Goal: Task Accomplishment & Management: Manage account settings

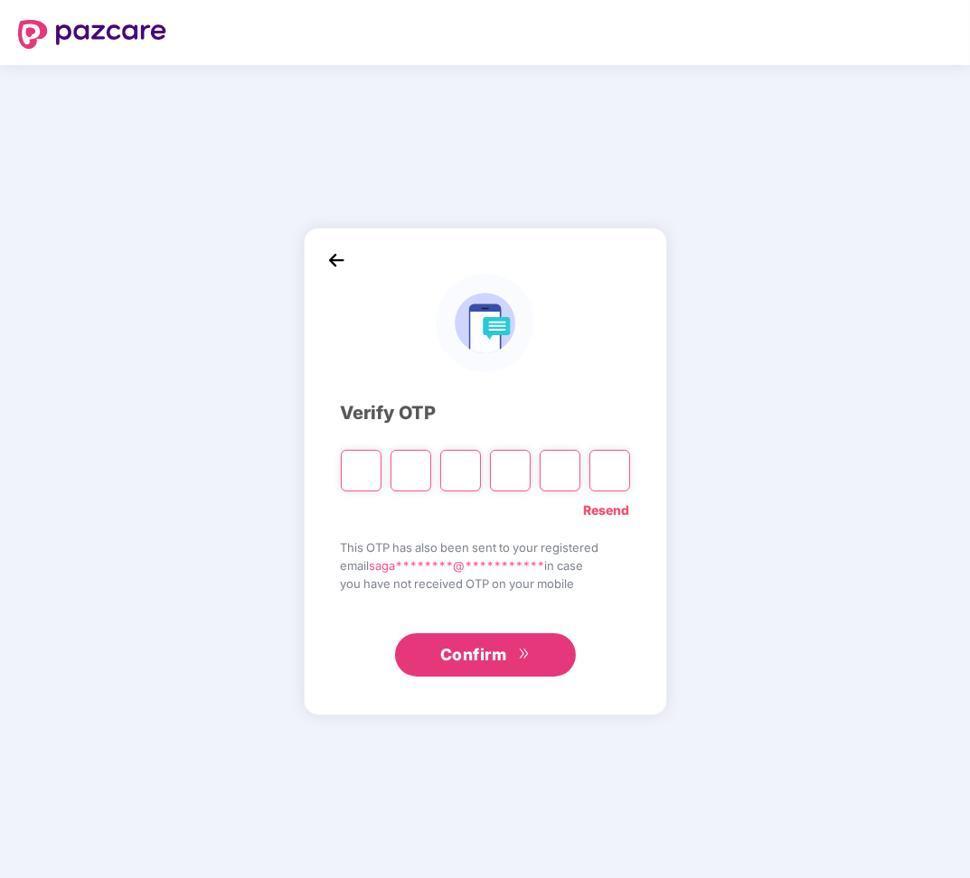
click at [362, 476] on input "Please enter verification code. Digit 1" at bounding box center [361, 471] width 41 height 42
type input "*"
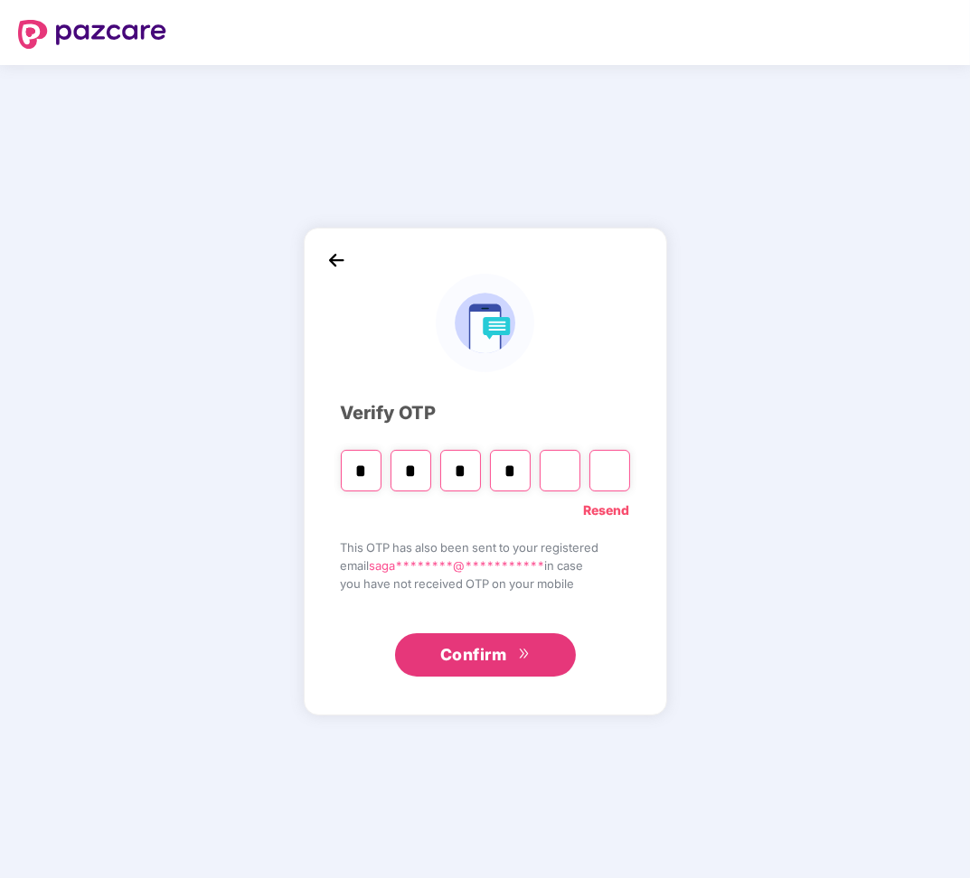
type input "*"
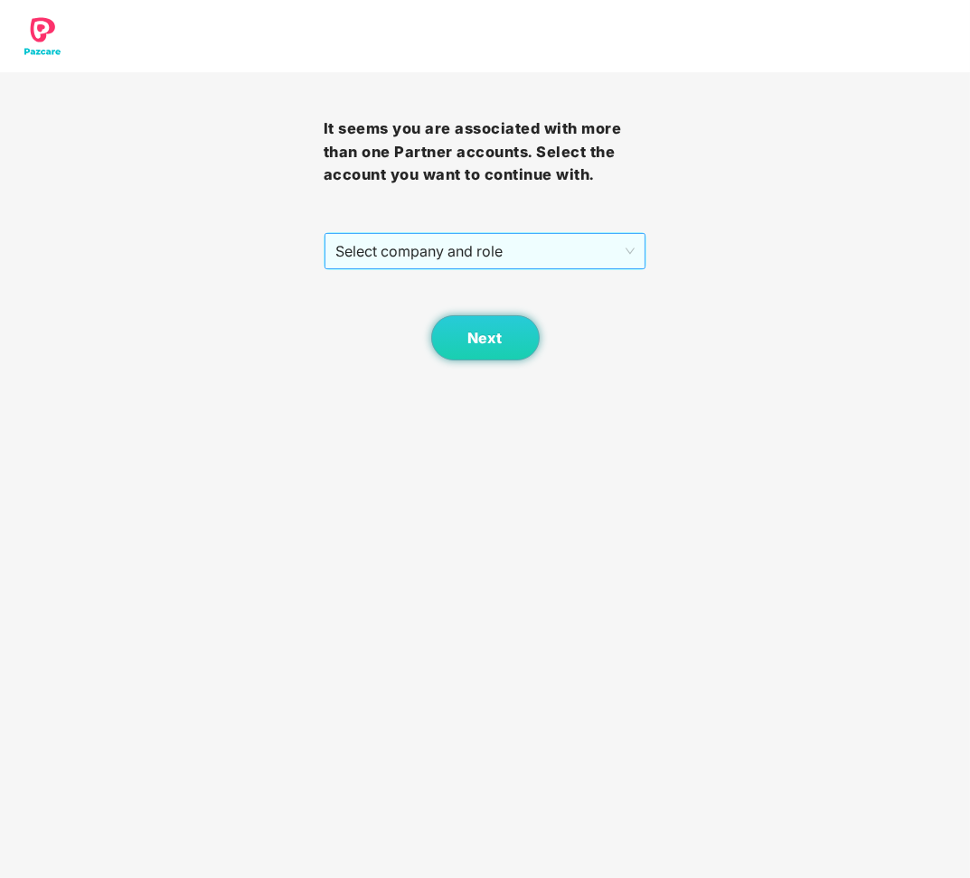
click at [461, 255] on span "Select company and role" at bounding box center [485, 251] width 300 height 34
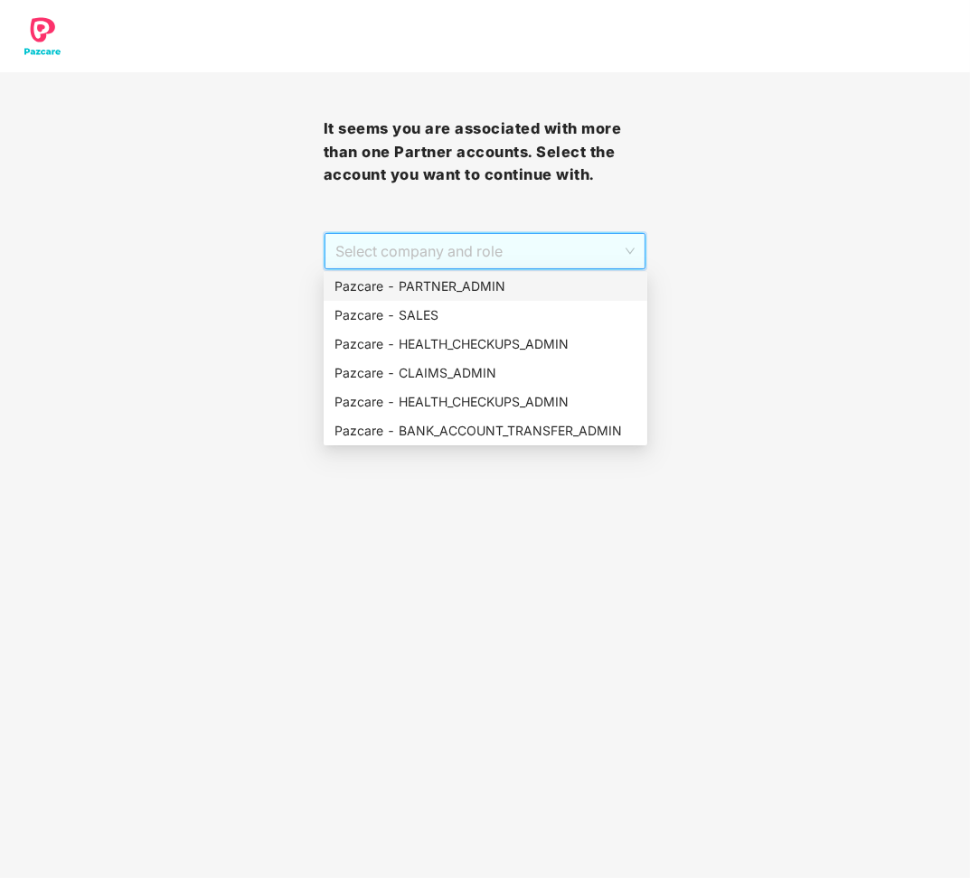
click at [457, 272] on div "Pazcare - PARTNER_ADMIN" at bounding box center [486, 286] width 324 height 29
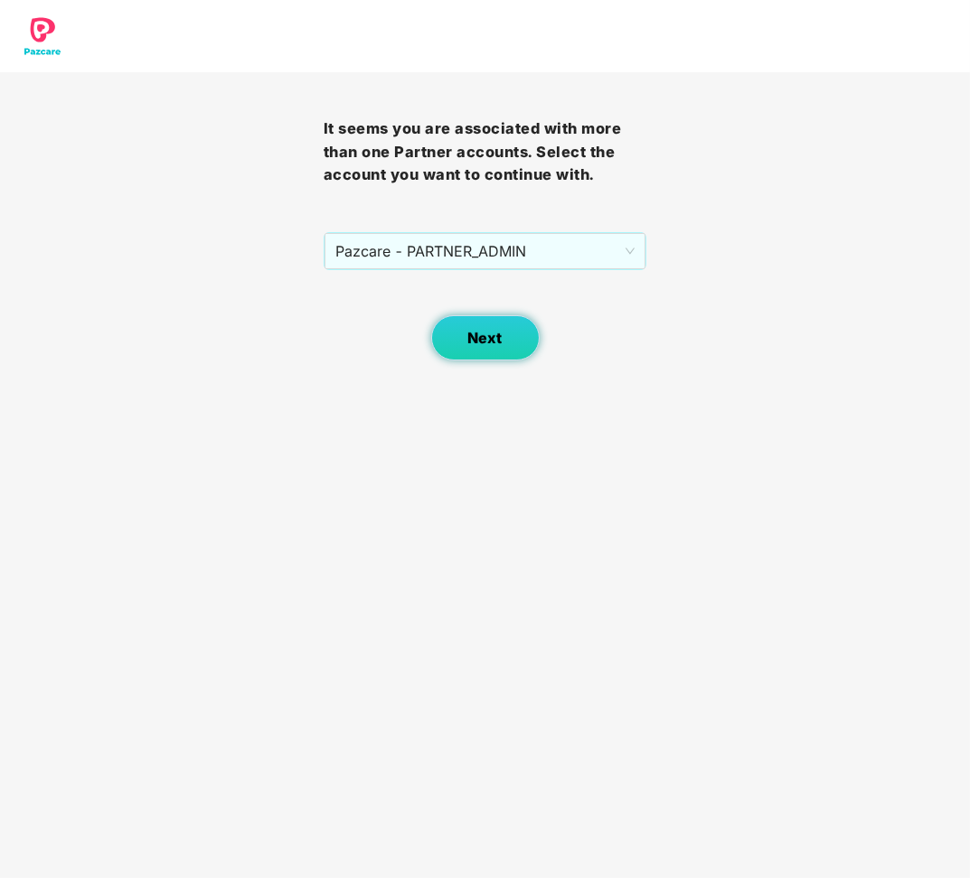
click at [472, 326] on button "Next" at bounding box center [485, 337] width 108 height 45
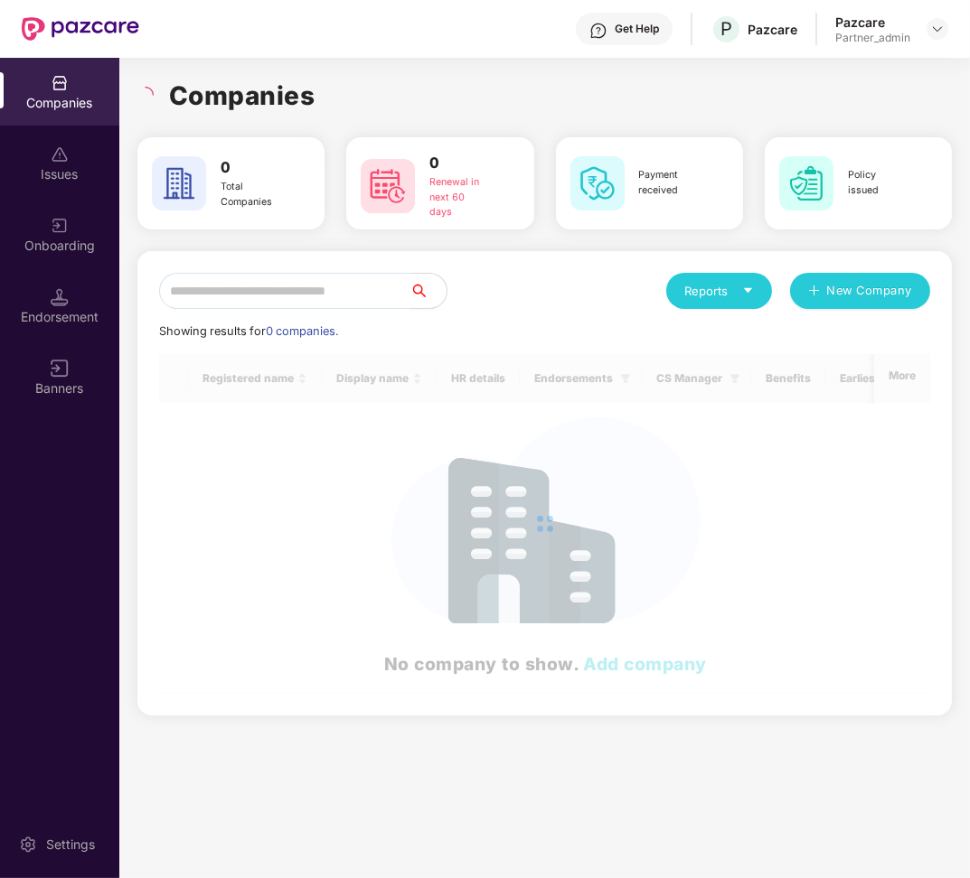
click at [336, 298] on input "text" at bounding box center [284, 291] width 251 height 36
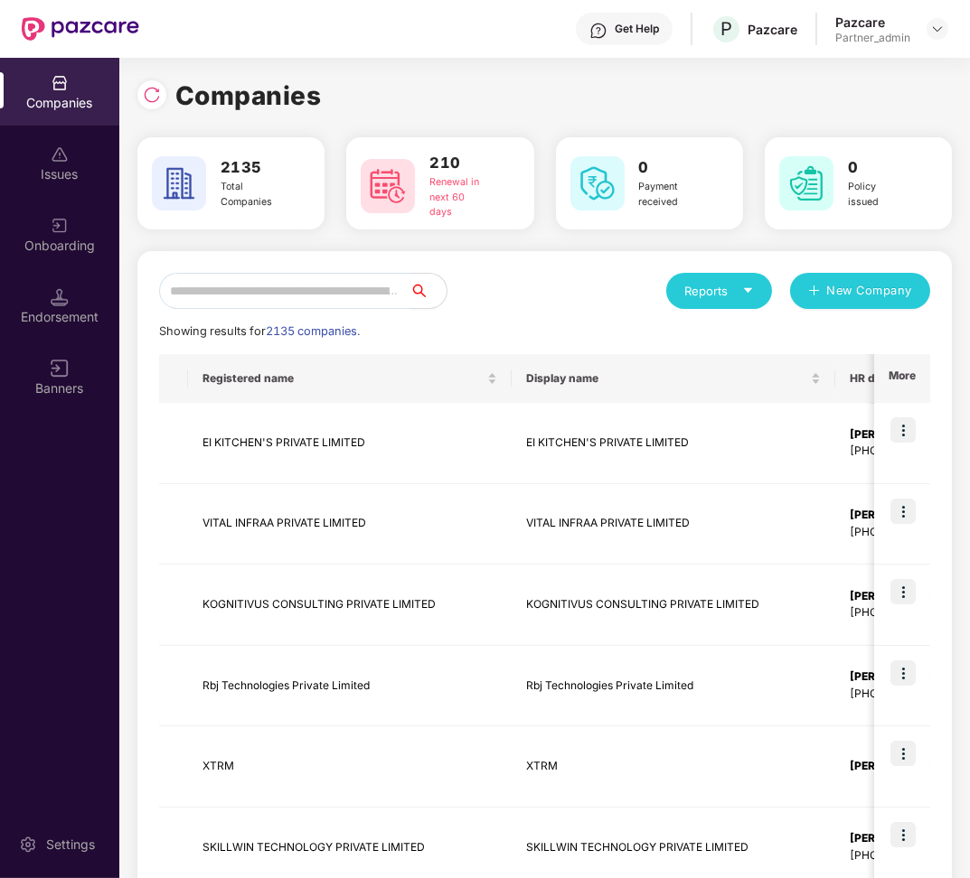
click at [336, 298] on input "text" at bounding box center [284, 291] width 251 height 36
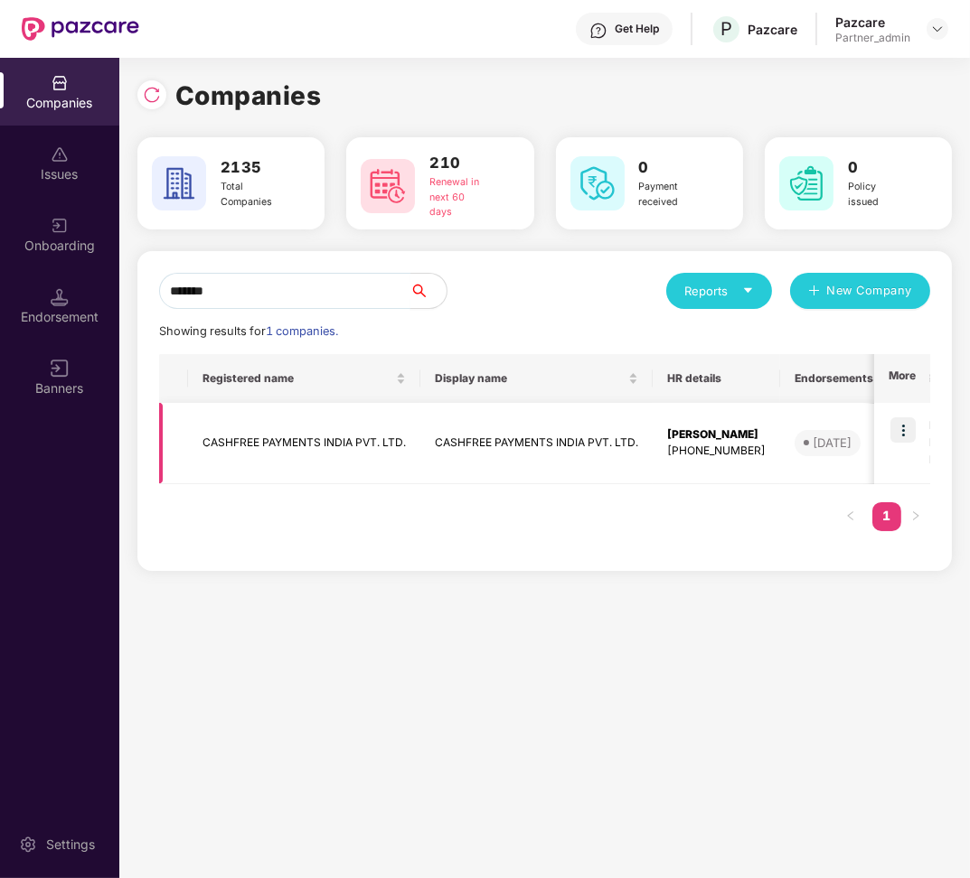
type input "*******"
click at [907, 430] on img at bounding box center [902, 430] width 25 height 25
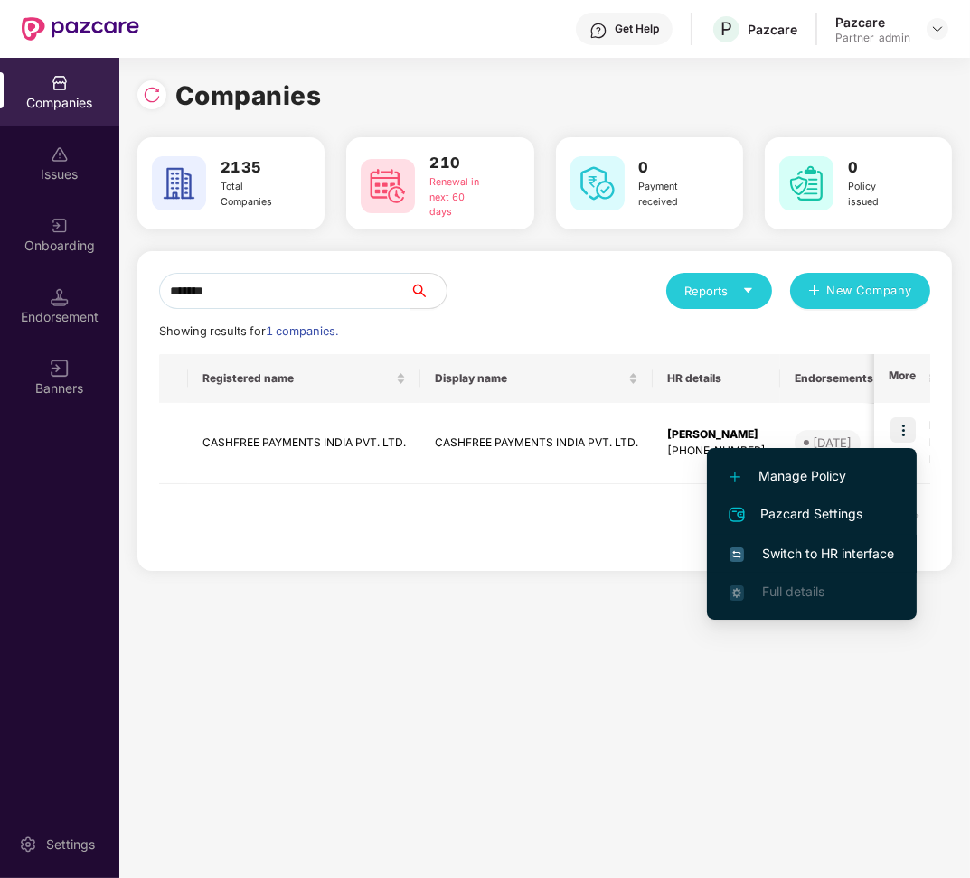
click at [825, 552] on span "Switch to HR interface" at bounding box center [811, 554] width 164 height 20
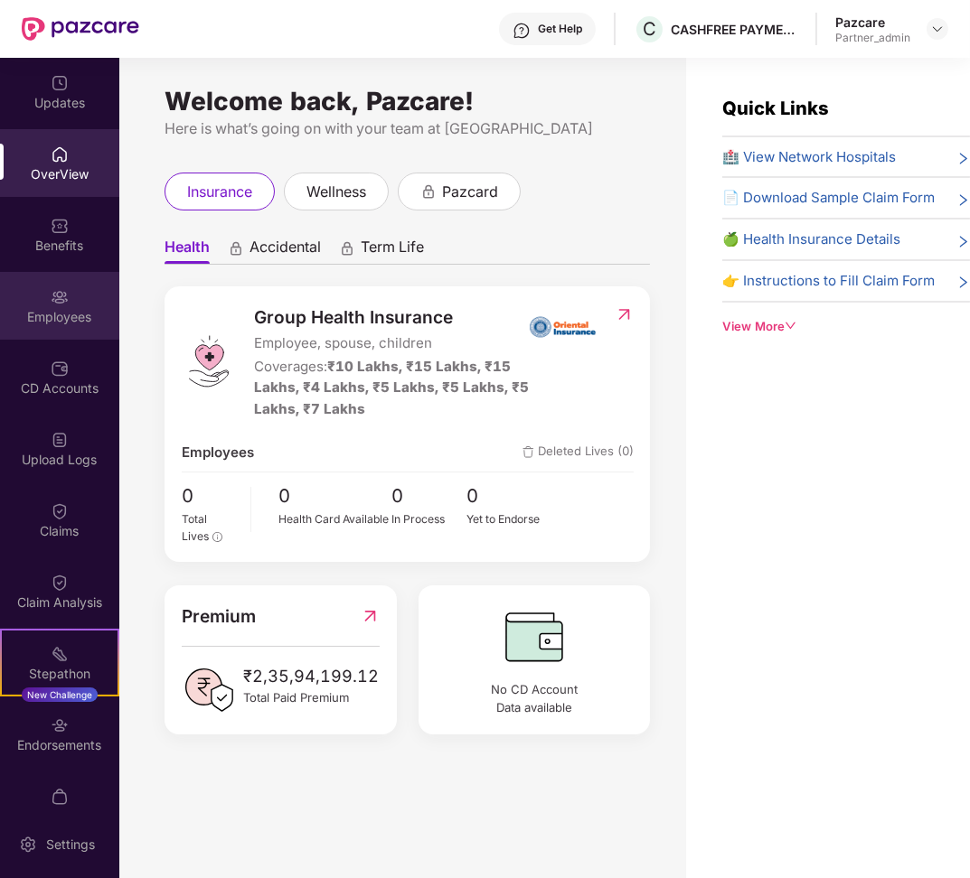
click at [60, 303] on img at bounding box center [60, 297] width 18 height 18
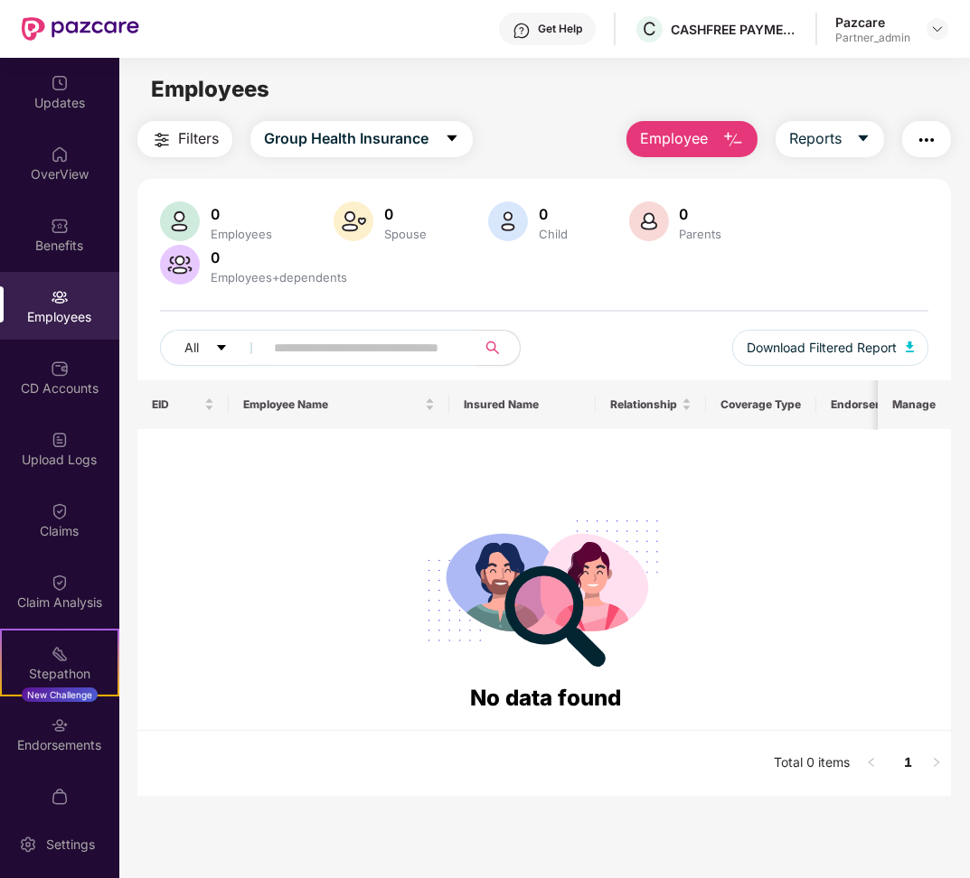
click at [186, 146] on span "Filters" at bounding box center [198, 138] width 41 height 23
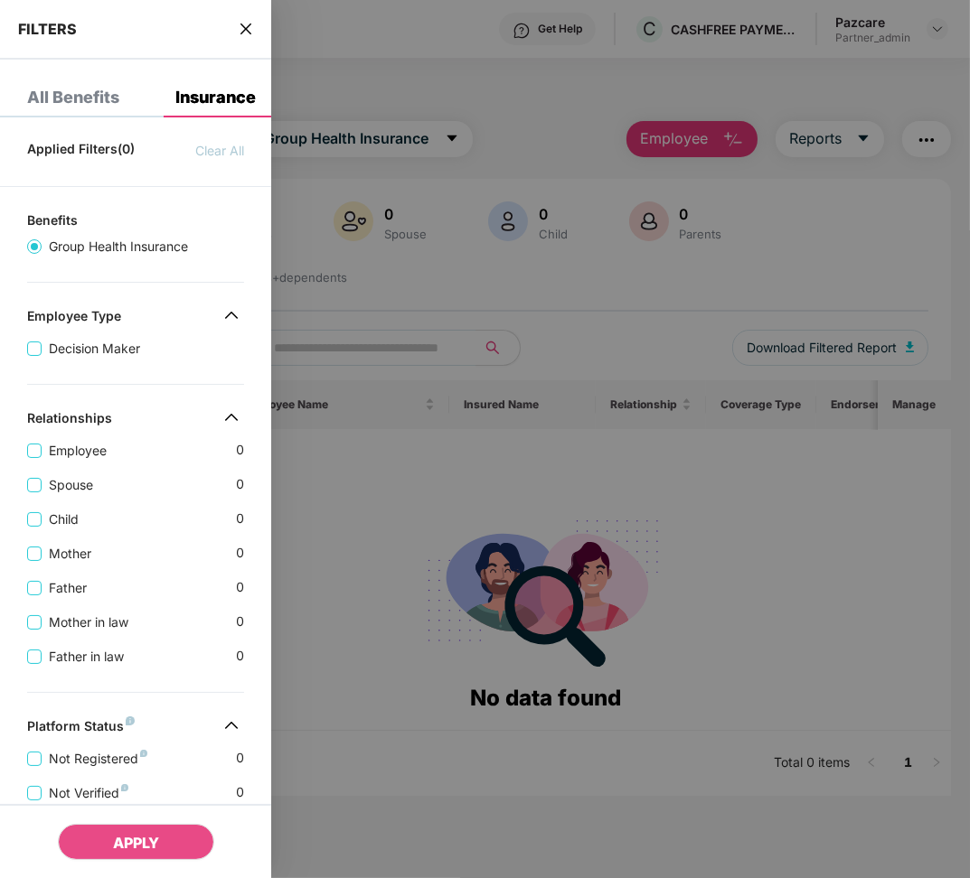
click at [243, 31] on icon "close" at bounding box center [246, 29] width 14 height 14
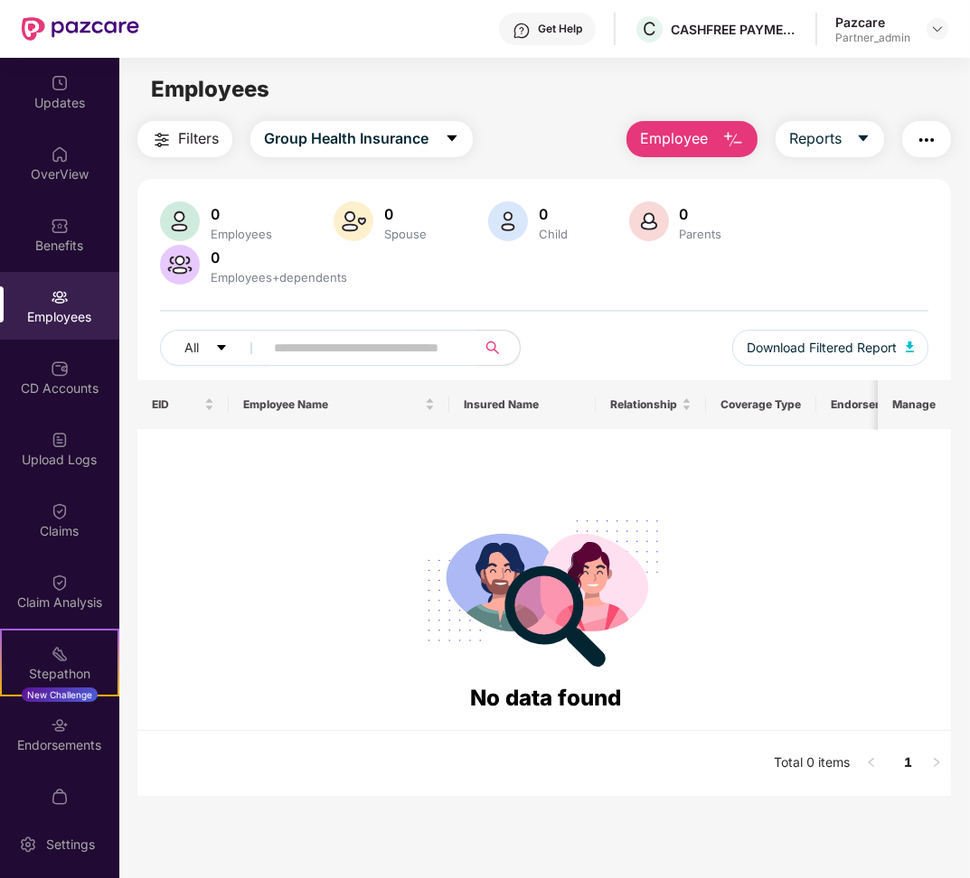
click at [200, 139] on span "Filters" at bounding box center [198, 138] width 41 height 23
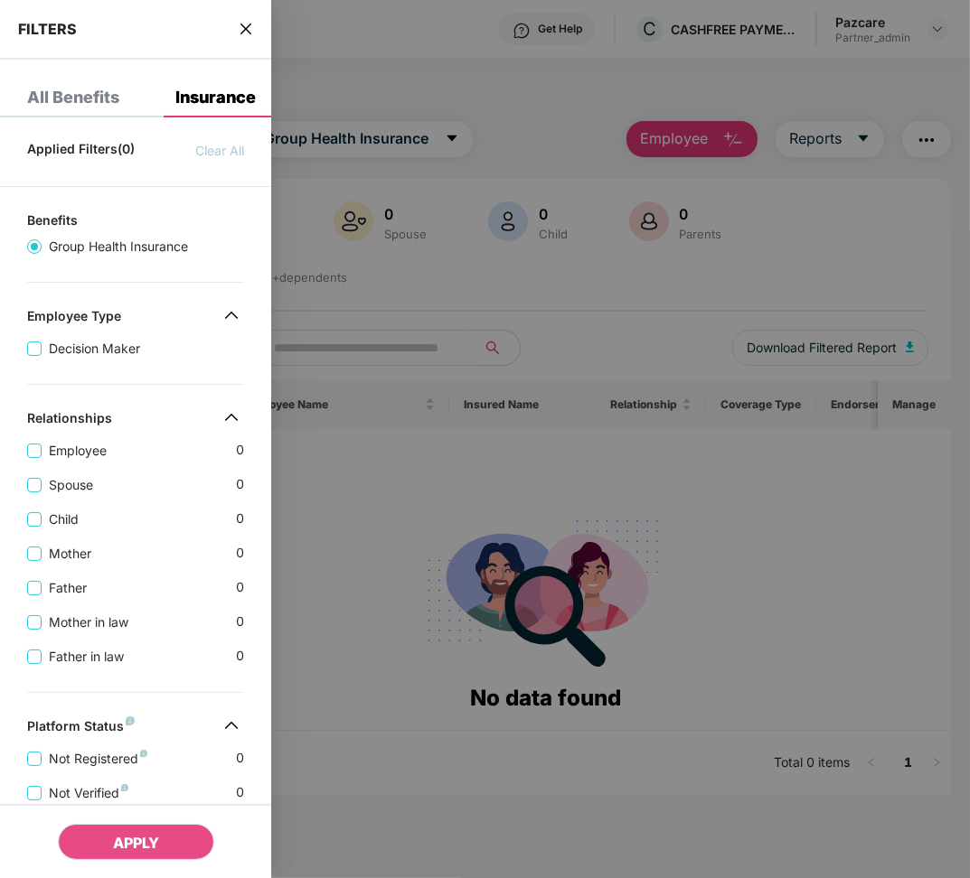
click at [247, 33] on icon "close" at bounding box center [246, 29] width 14 height 14
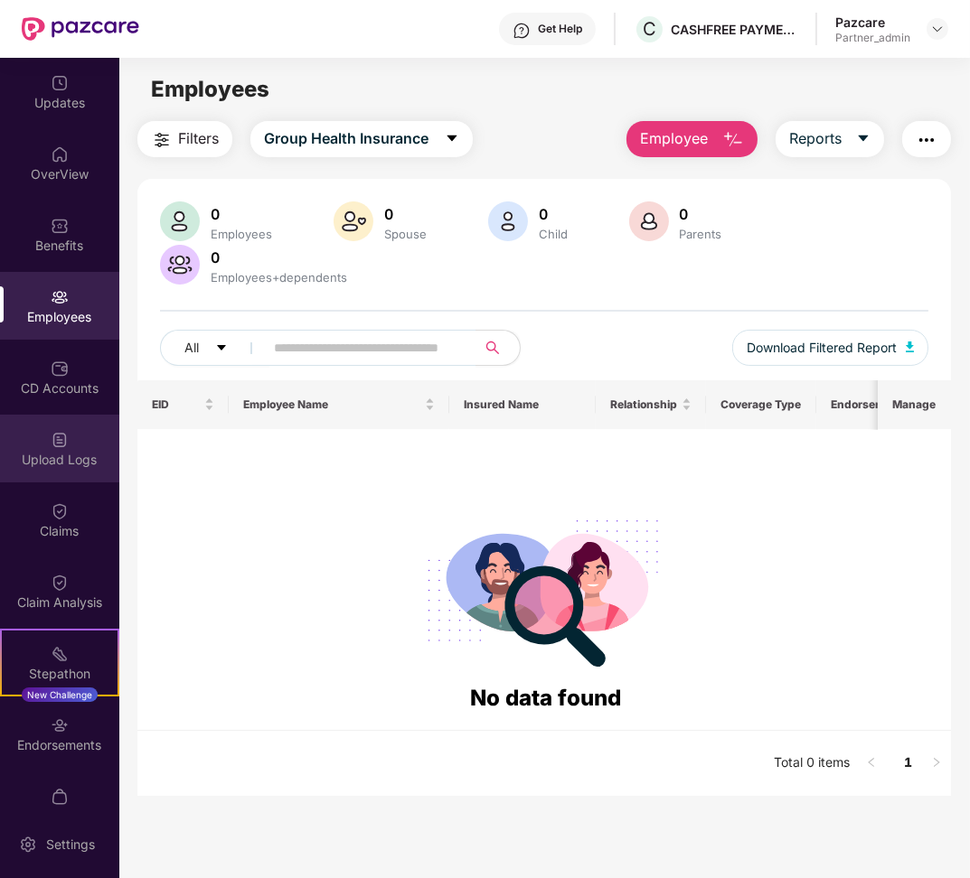
click at [51, 458] on div "Upload Logs" at bounding box center [59, 460] width 119 height 18
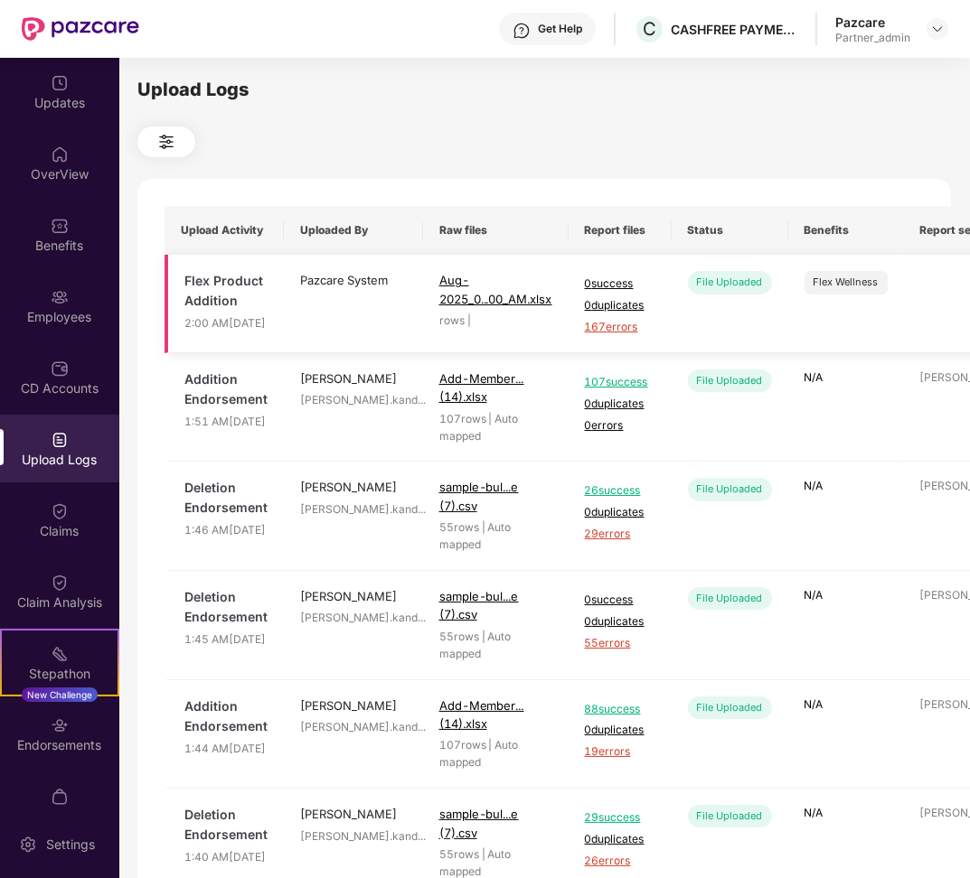
click at [599, 336] on span "167 errors" at bounding box center [620, 327] width 70 height 17
